Goal: Information Seeking & Learning: Check status

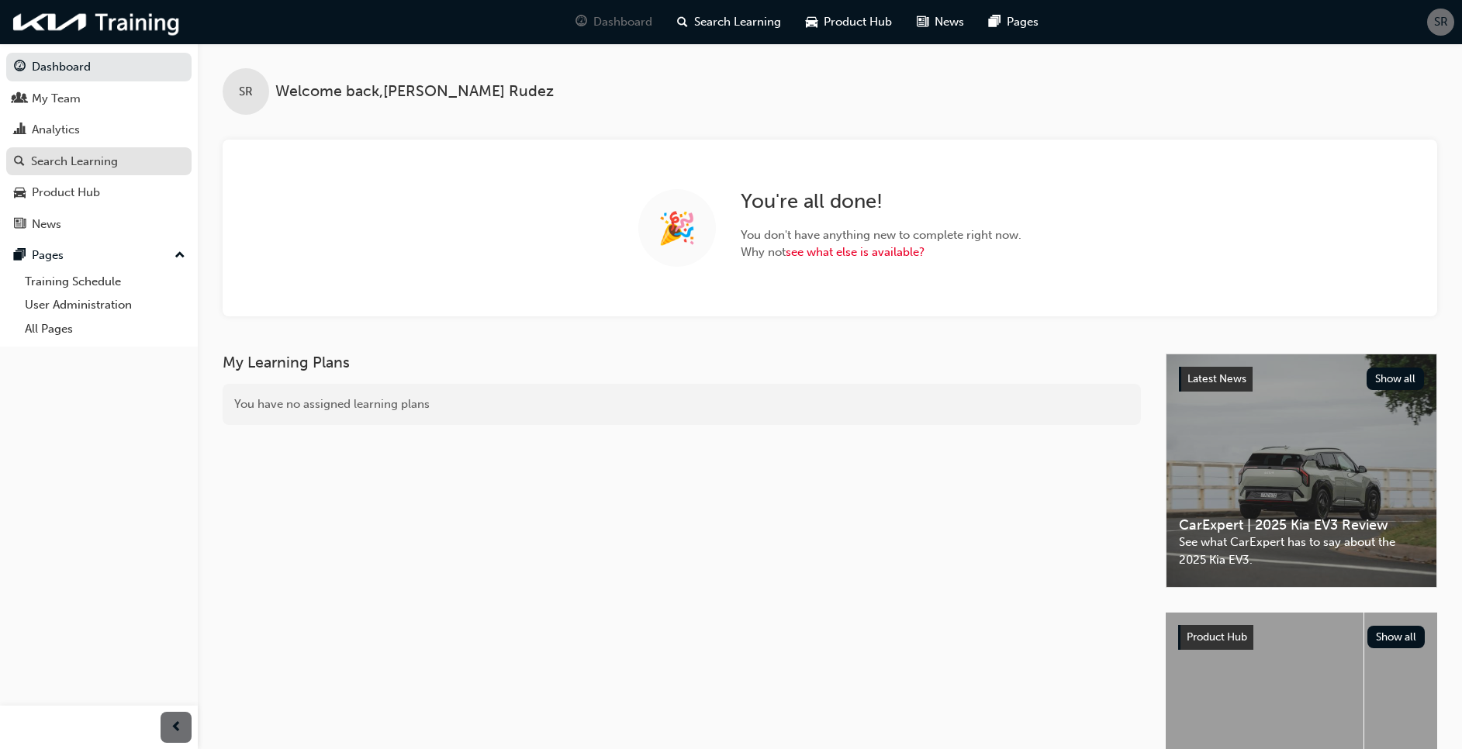
click at [92, 158] on div "Search Learning" at bounding box center [74, 162] width 87 height 18
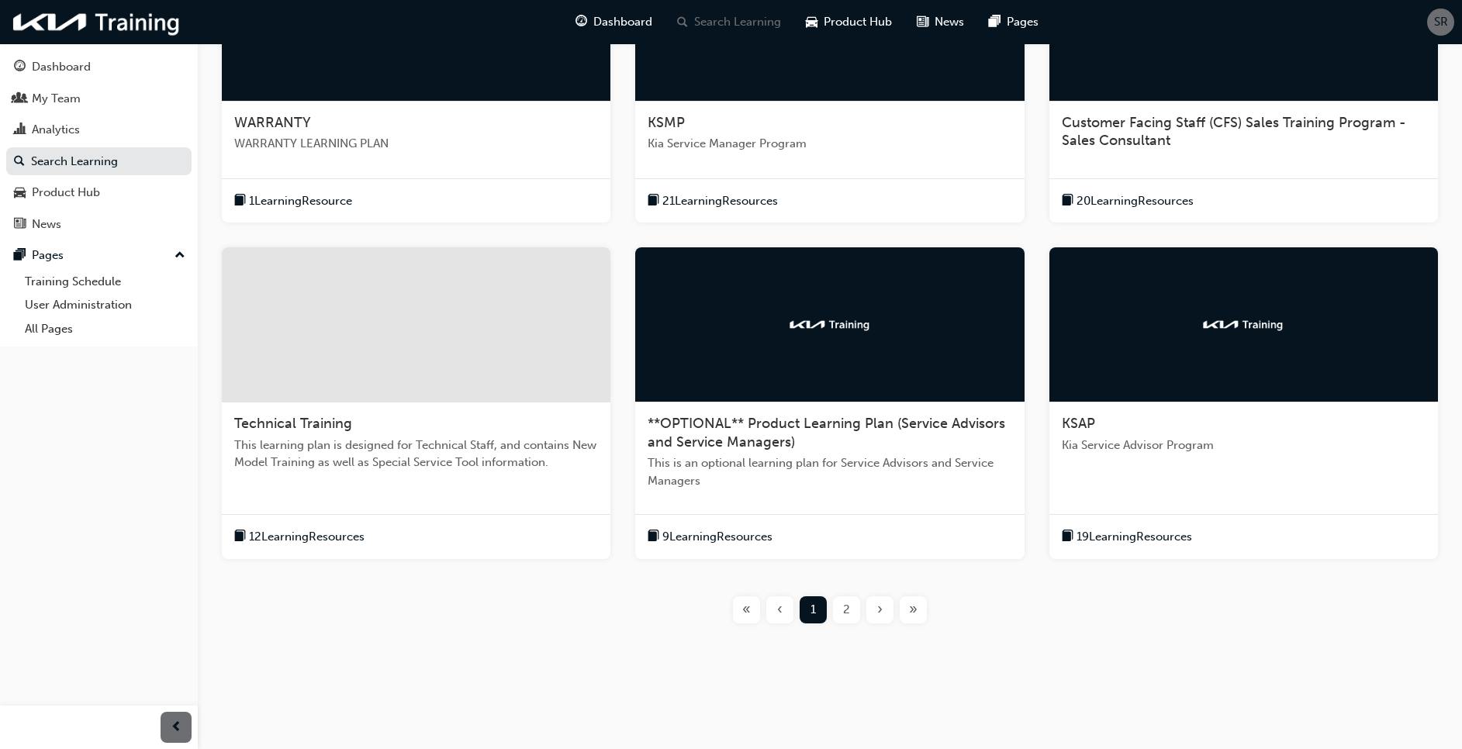
scroll to position [64, 0]
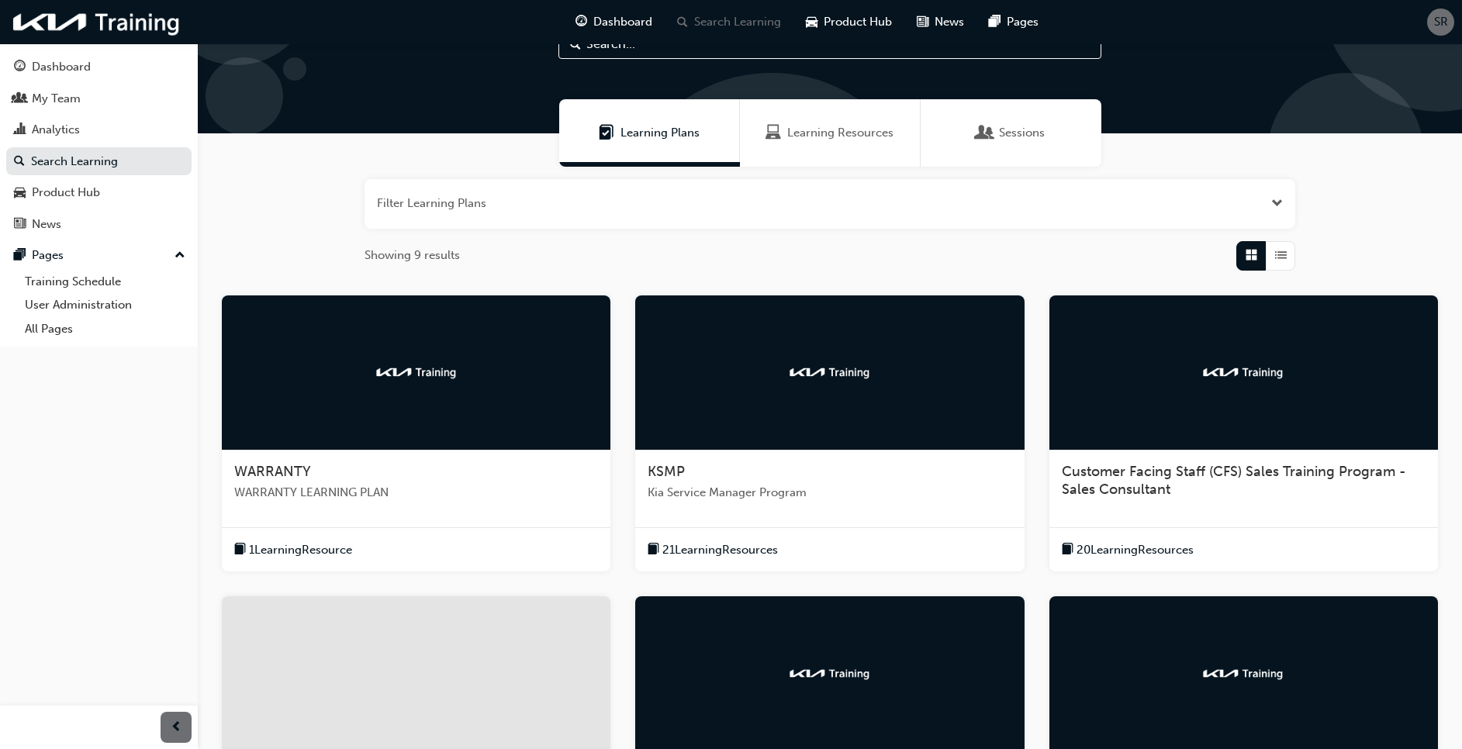
click at [289, 475] on span "WARRANTY" at bounding box center [272, 471] width 77 height 17
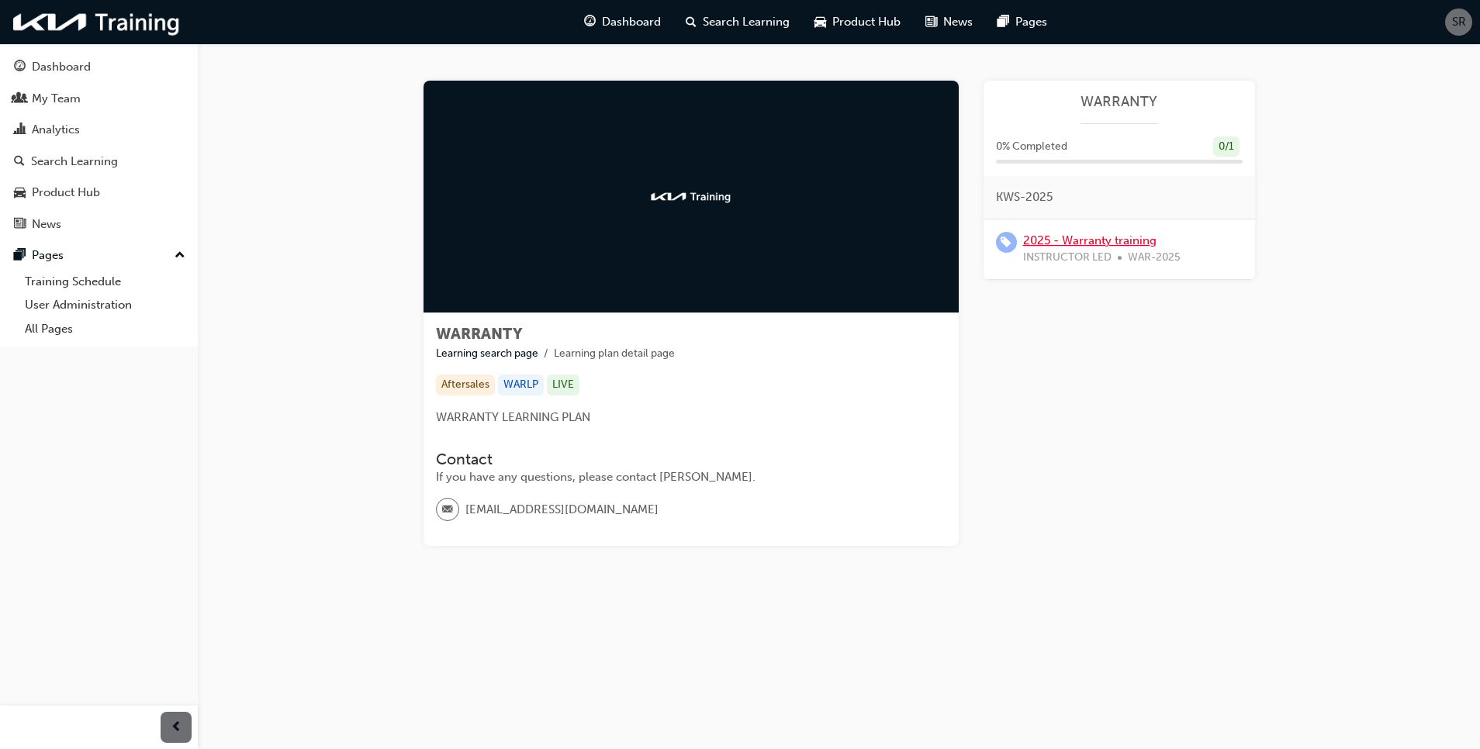
click at [1125, 241] on link "2025 - Warranty training" at bounding box center [1089, 241] width 133 height 14
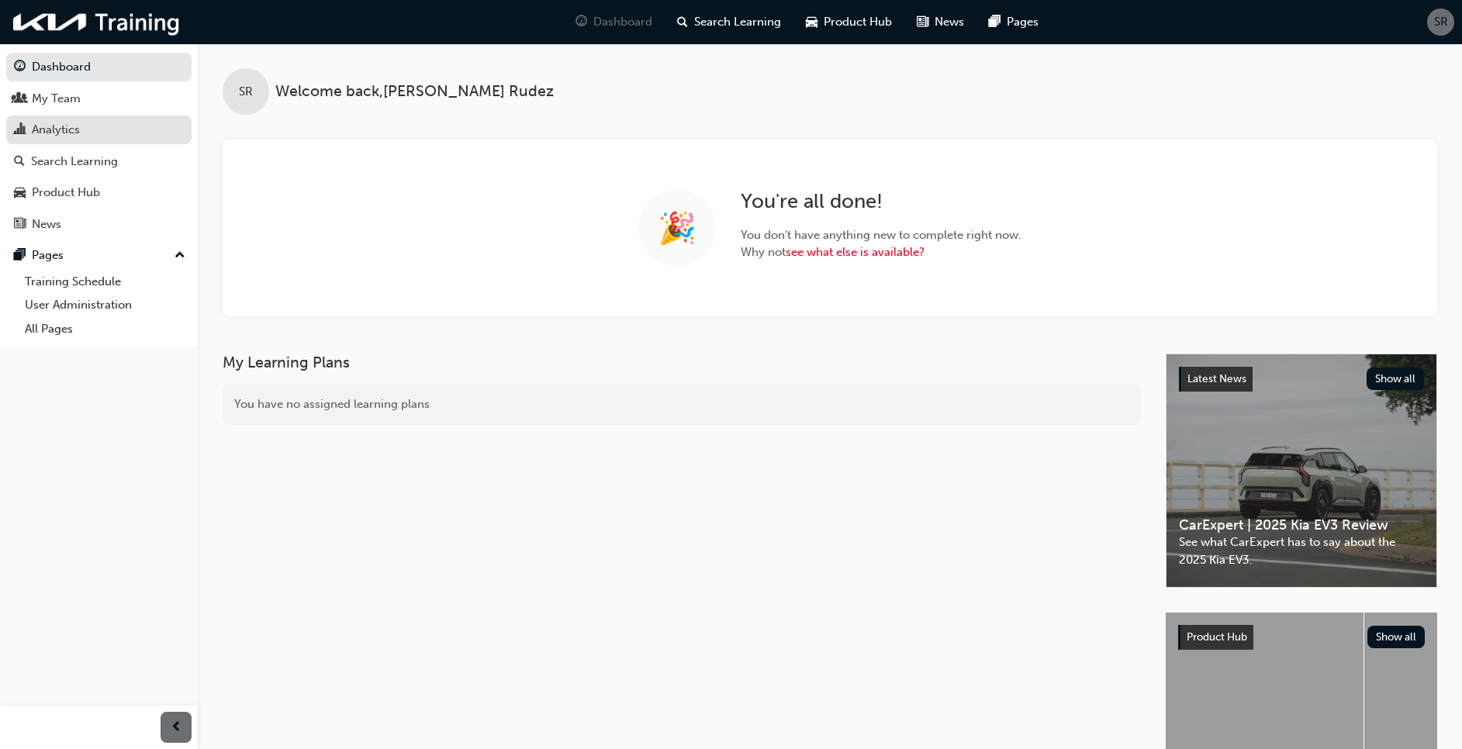
click at [58, 123] on div "Analytics" at bounding box center [56, 130] width 48 height 18
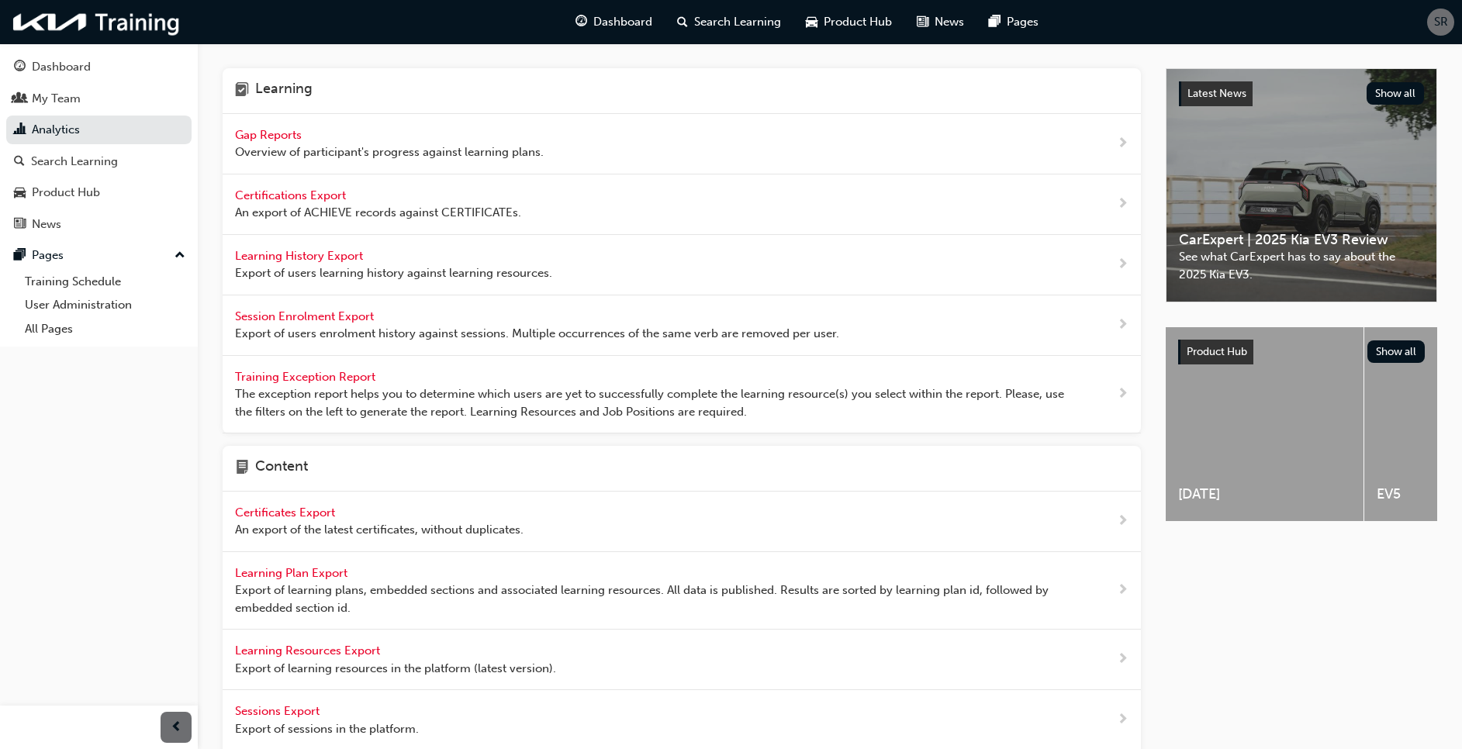
click at [263, 134] on span "Gap Reports" at bounding box center [270, 135] width 70 height 14
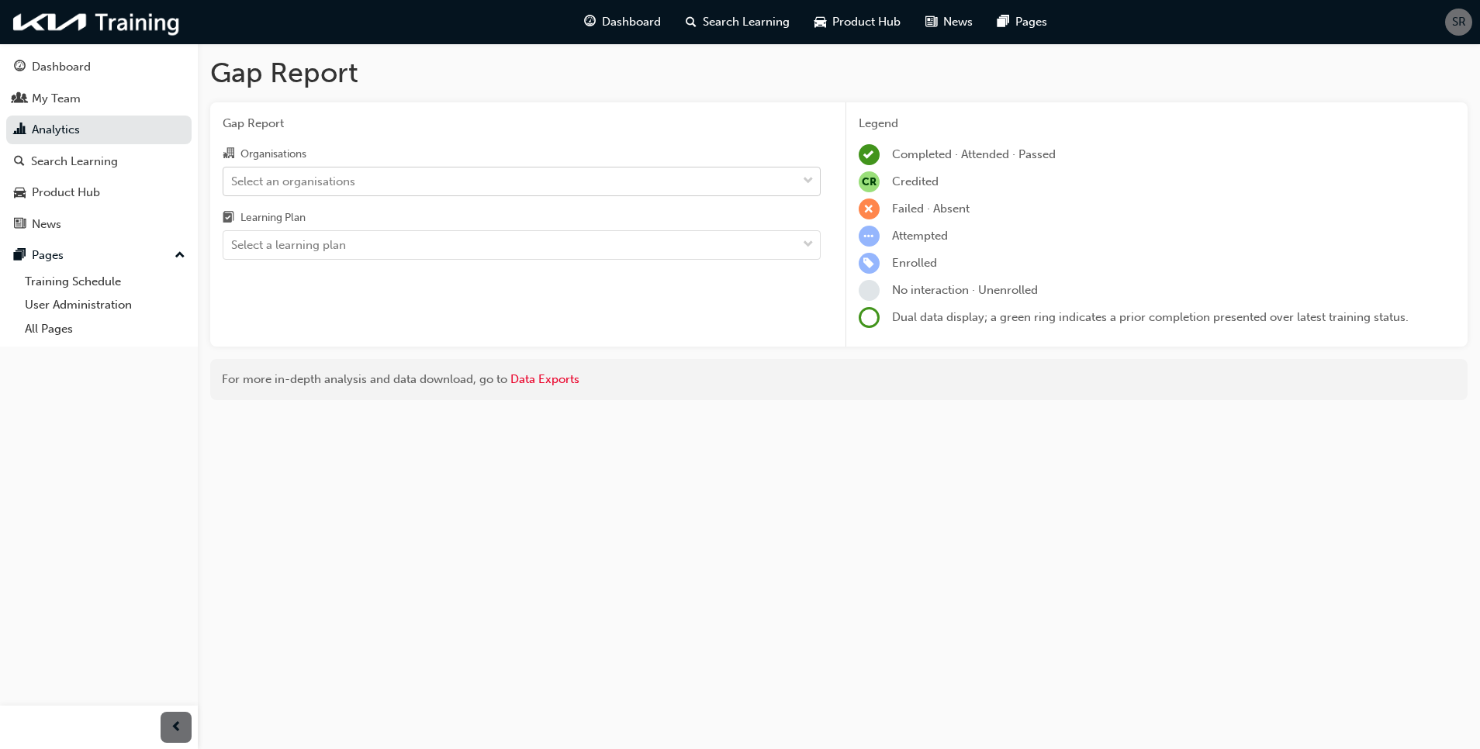
click at [343, 187] on div "Select an organisations" at bounding box center [293, 181] width 124 height 18
click at [233, 187] on input "Organisations Select an organisations" at bounding box center [232, 180] width 2 height 13
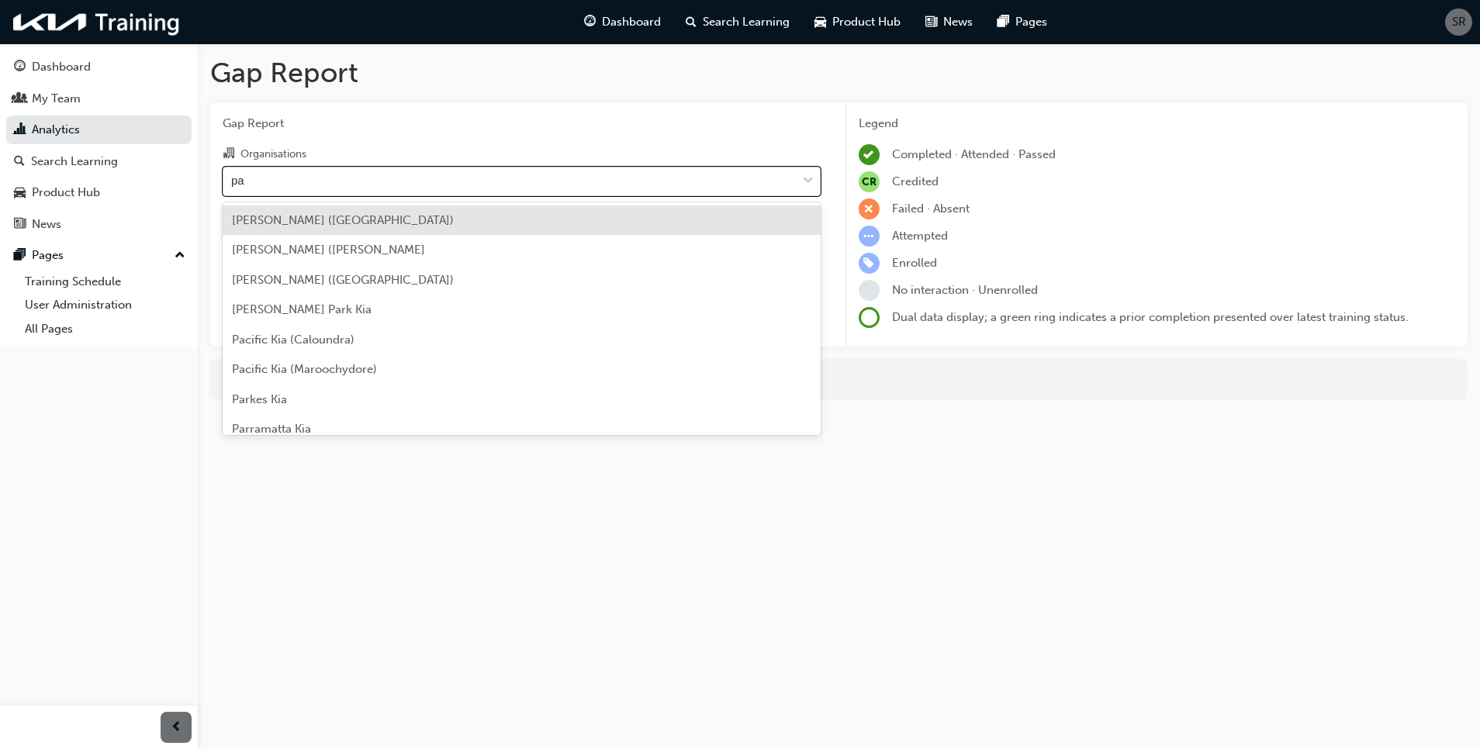
type input "pac"
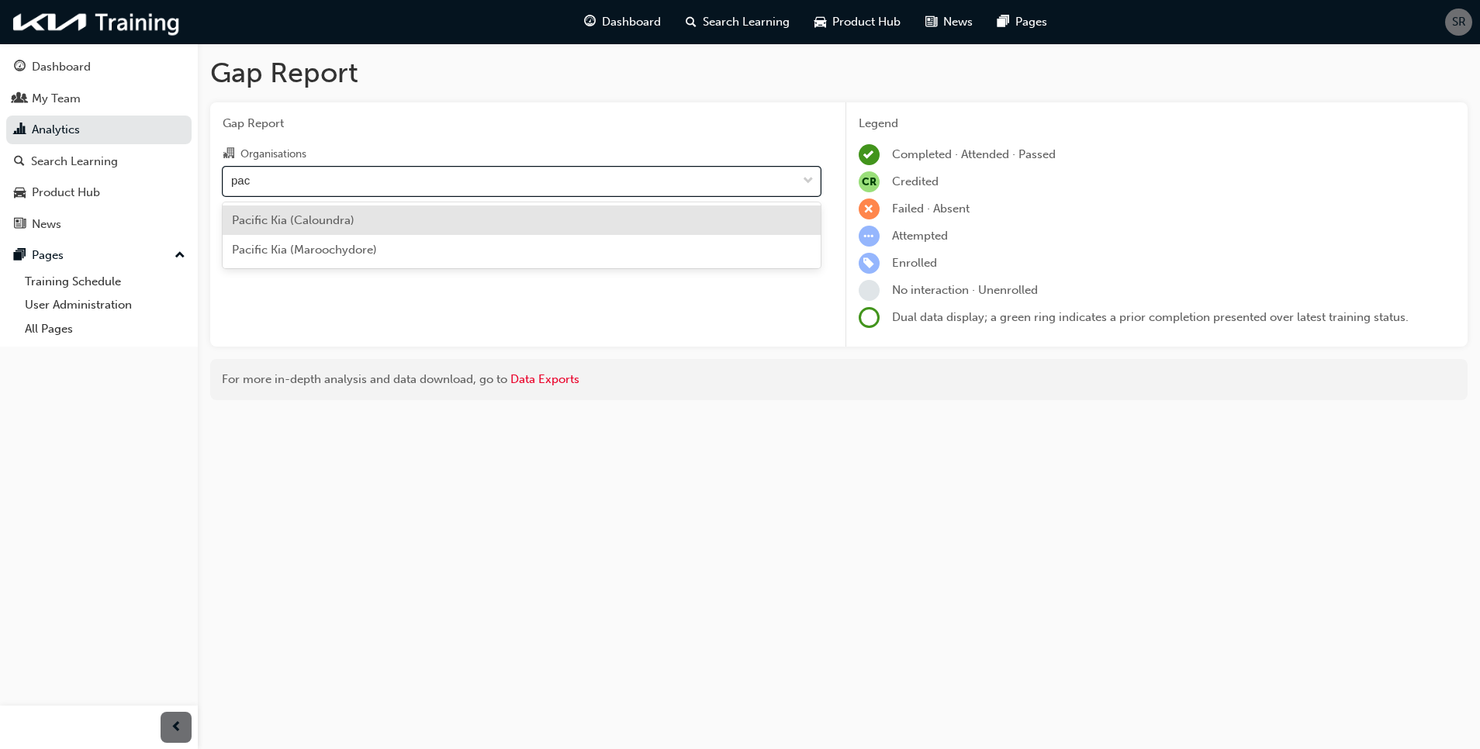
click at [346, 209] on div "Pacific Kia (Caloundra)" at bounding box center [522, 221] width 598 height 30
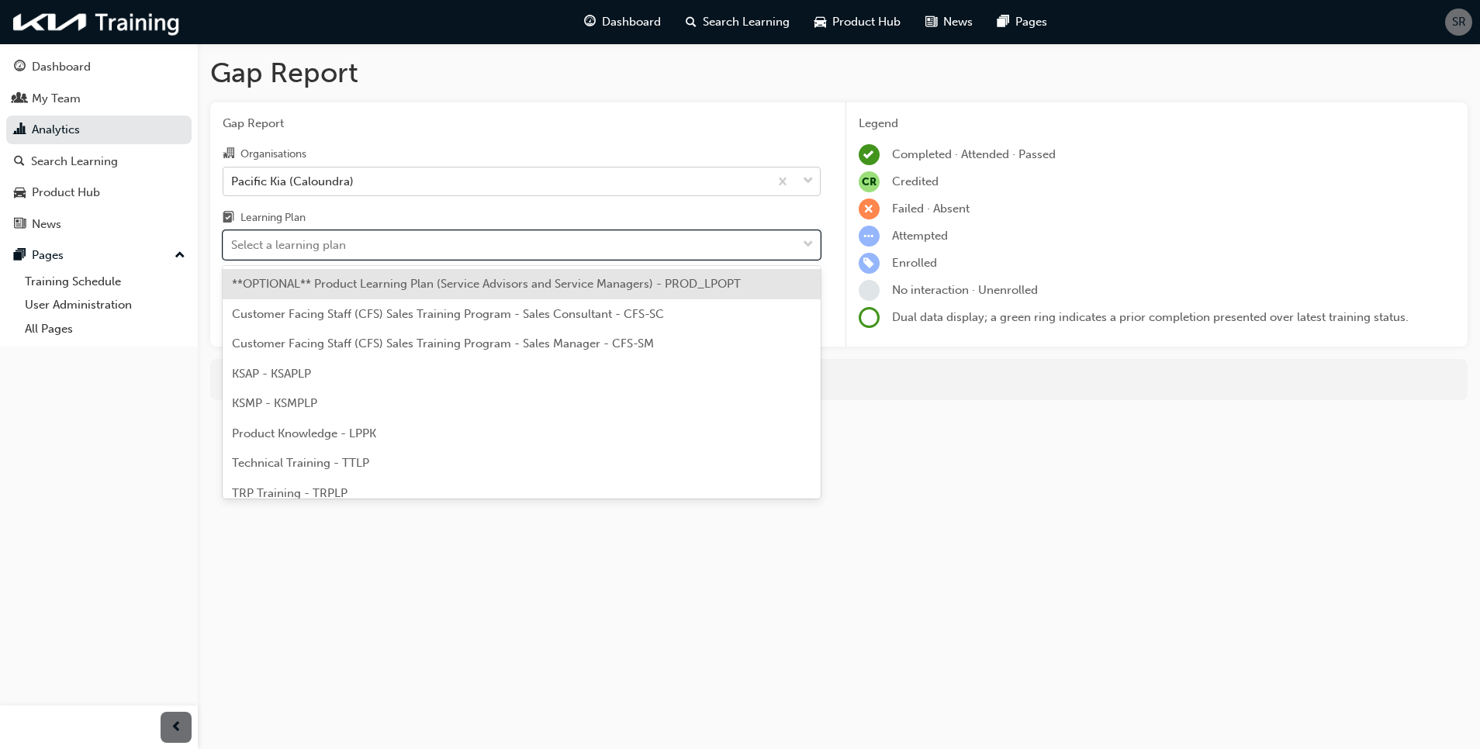
click at [302, 252] on div "Select a learning plan" at bounding box center [288, 246] width 115 height 18
click at [233, 251] on input "Learning Plan option **OPTIONAL** Product Learning Plan (Service Advisors and S…" at bounding box center [232, 244] width 2 height 13
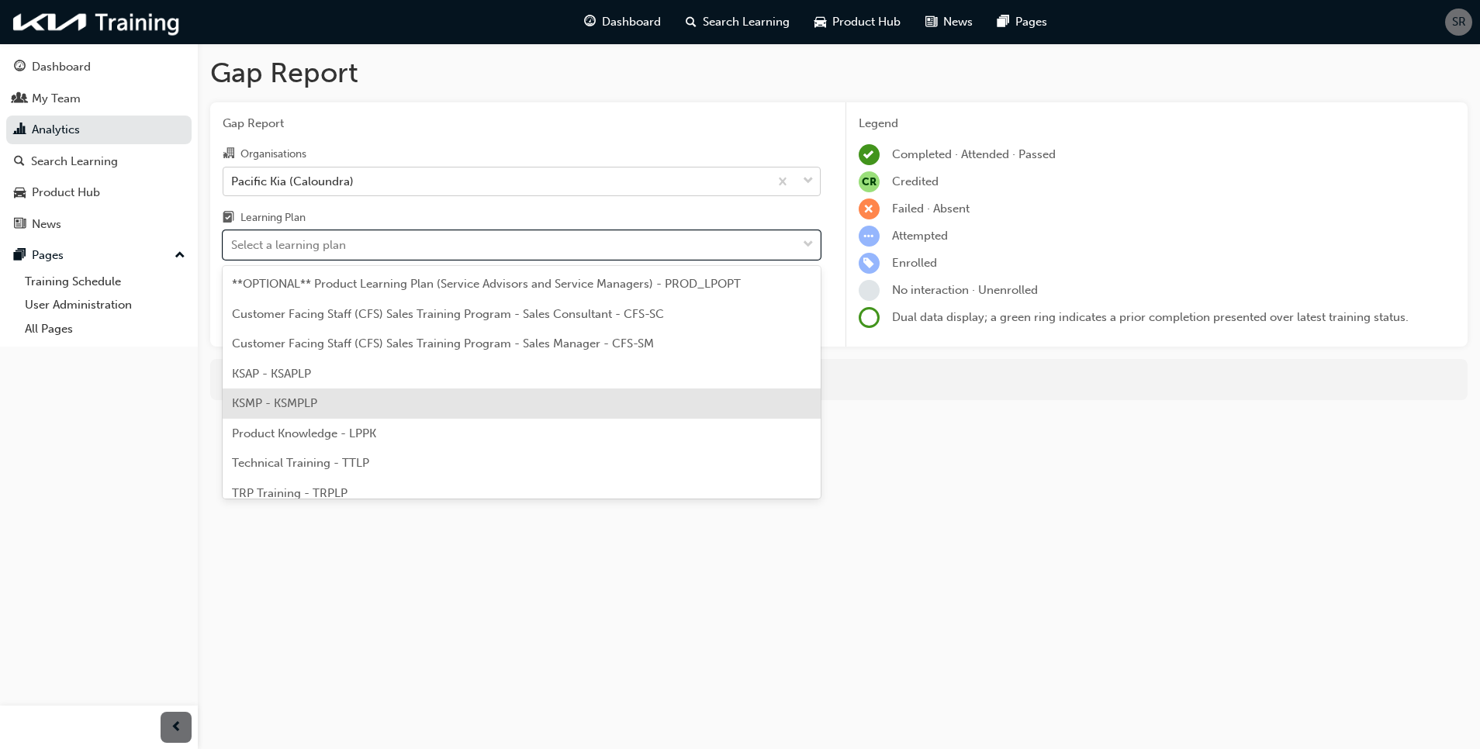
click at [285, 392] on div "KSMP - KSMPLP" at bounding box center [522, 404] width 598 height 30
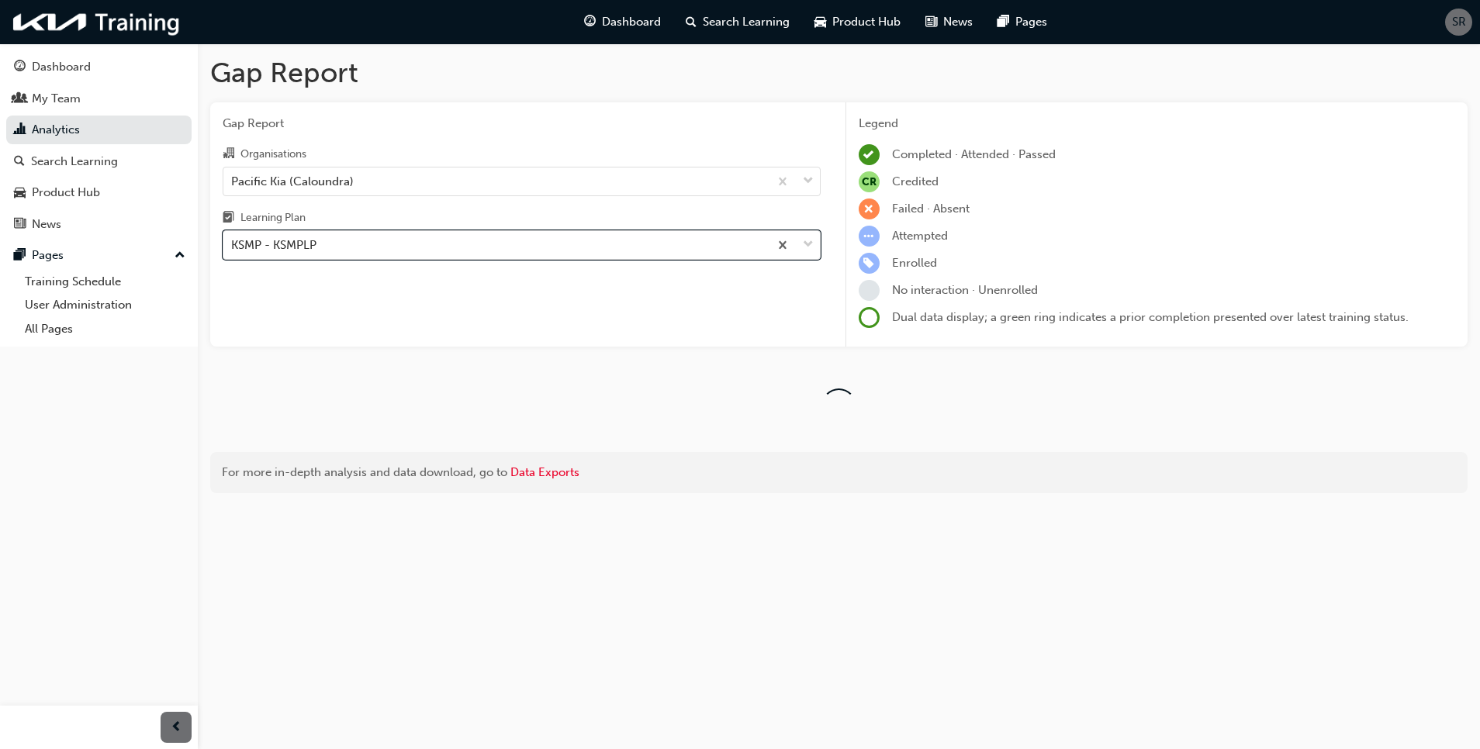
click at [489, 90] on div "Gap Report Gap Report Organisations Pacific Kia (Caloundra) Learning Plan optio…" at bounding box center [839, 280] width 1282 height 475
